Goal: Check status: Check status

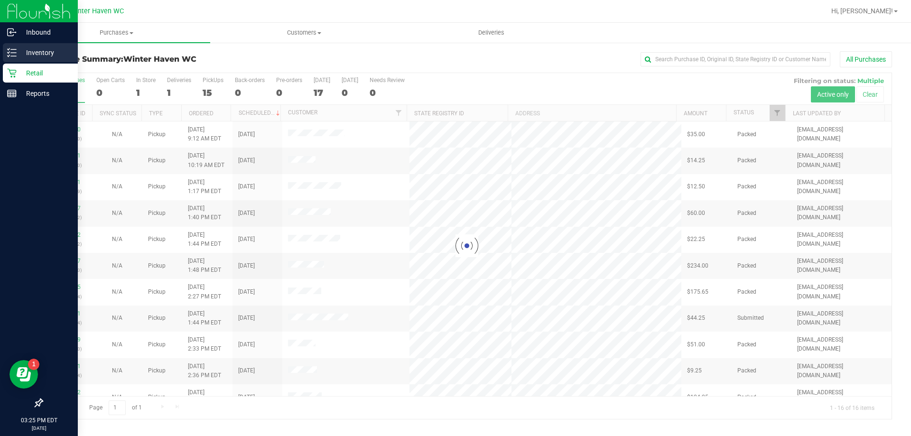
click at [12, 52] on icon at bounding box center [11, 52] width 9 height 9
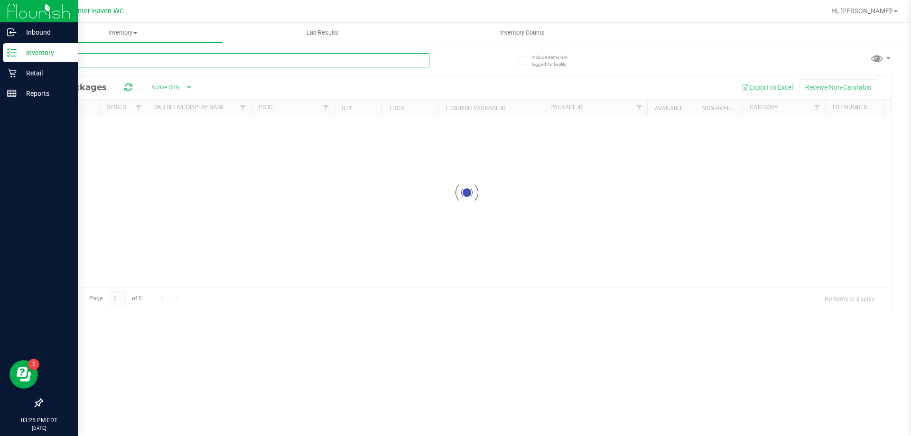
click at [292, 56] on input "text" at bounding box center [236, 60] width 388 height 14
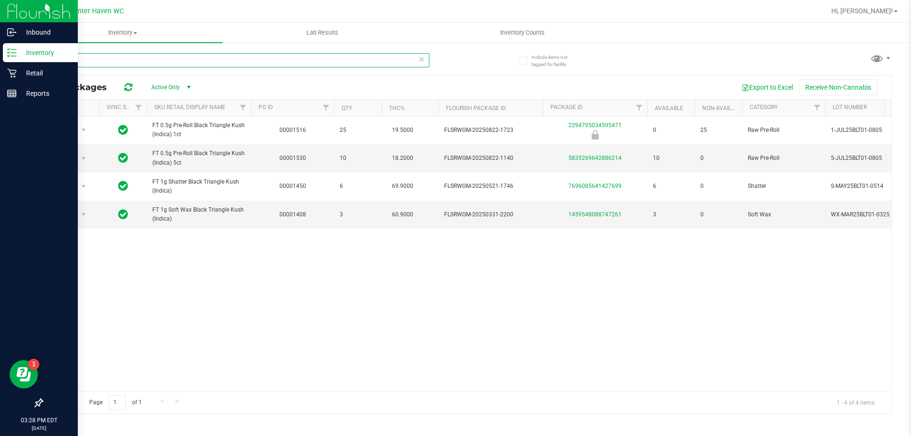
type input "blt"
click at [17, 79] on div "Retail" at bounding box center [40, 73] width 75 height 19
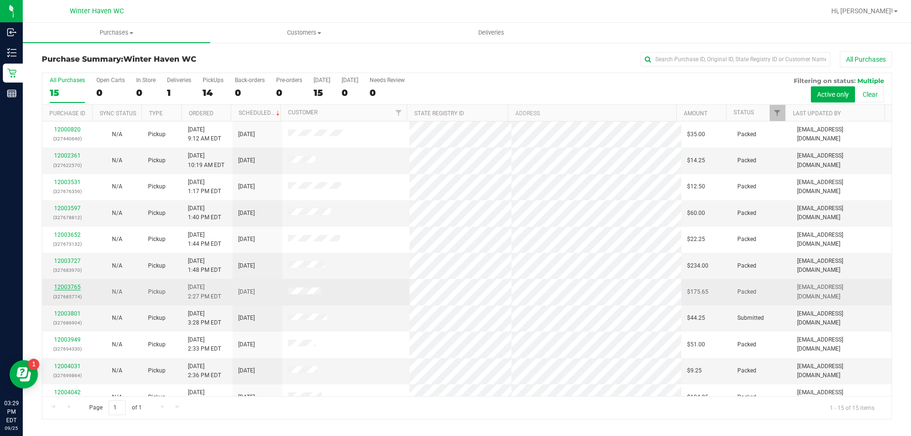
click at [73, 286] on link "12003765" at bounding box center [67, 287] width 27 height 7
